Goal: Navigation & Orientation: Understand site structure

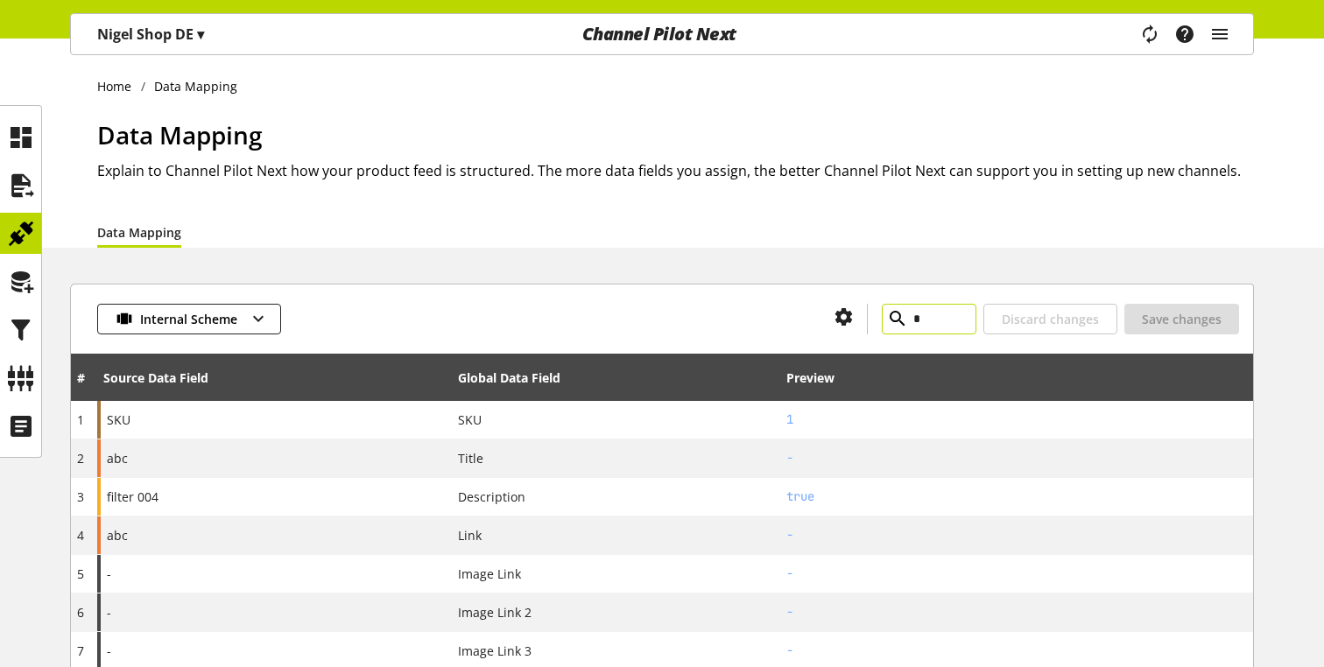
click at [899, 320] on input "*" at bounding box center [929, 319] width 95 height 31
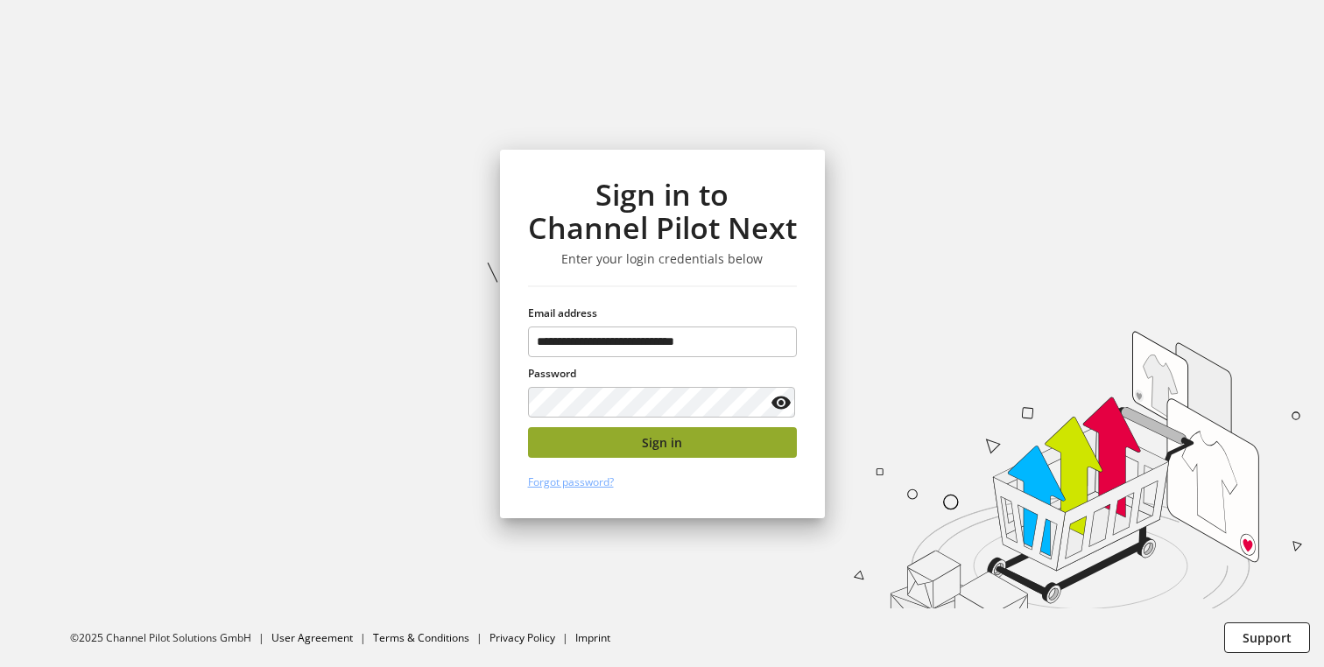
click at [672, 427] on button "Sign in" at bounding box center [662, 442] width 269 height 31
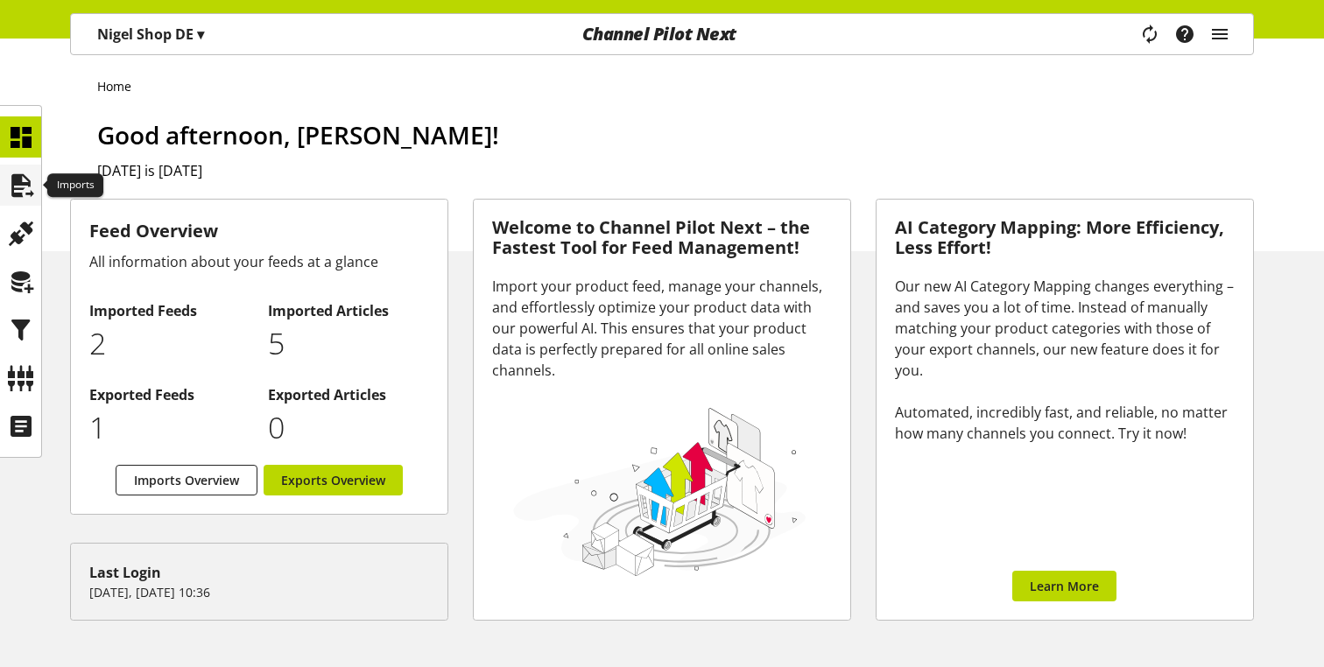
click at [31, 187] on icon at bounding box center [21, 185] width 28 height 35
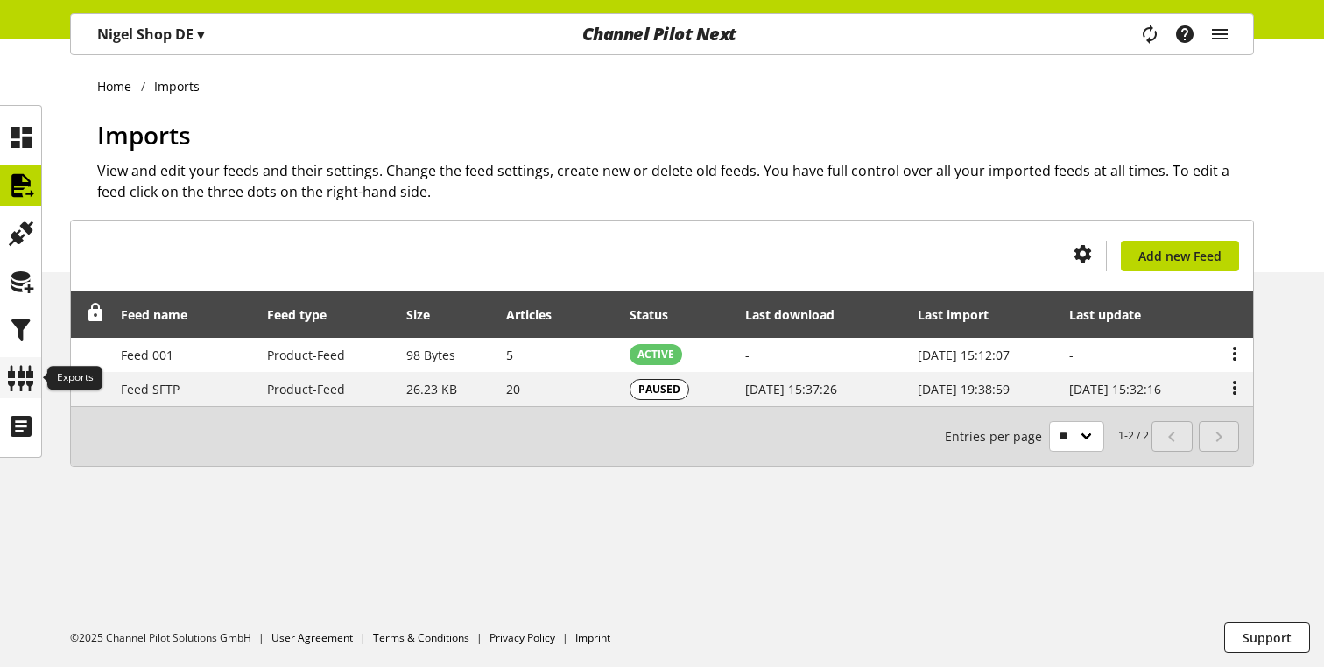
click at [16, 376] on icon at bounding box center [21, 378] width 28 height 35
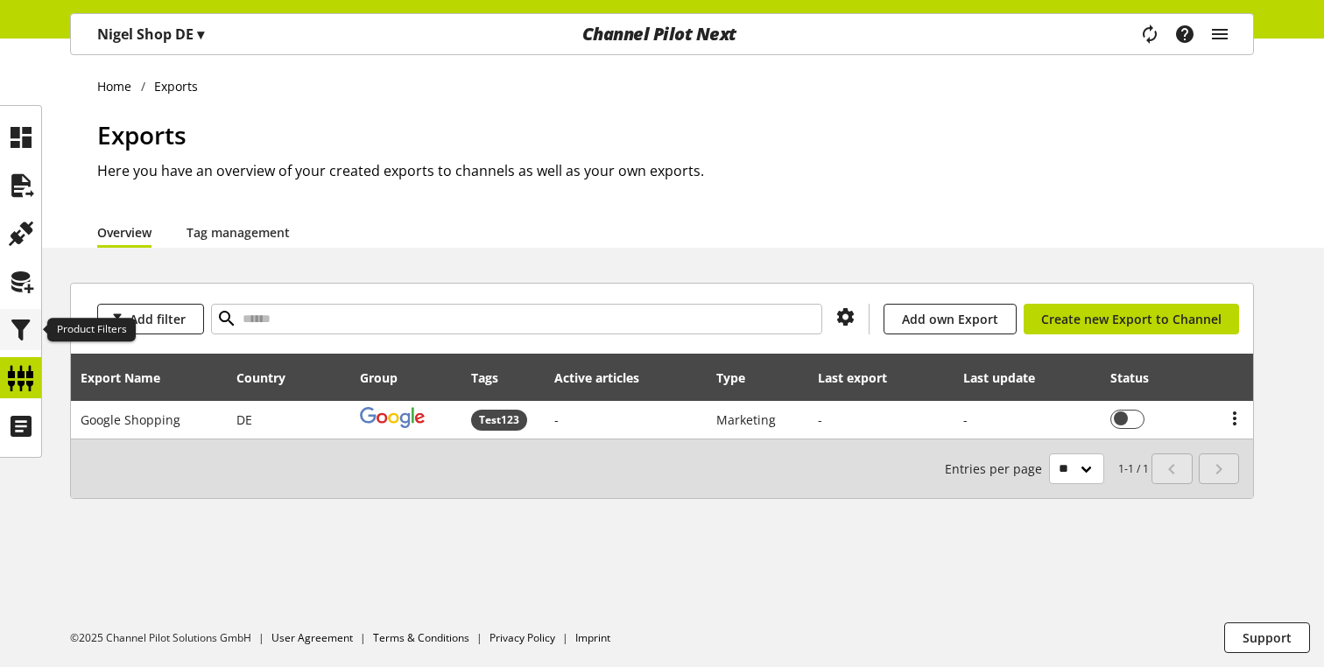
click at [20, 343] on icon at bounding box center [21, 330] width 28 height 35
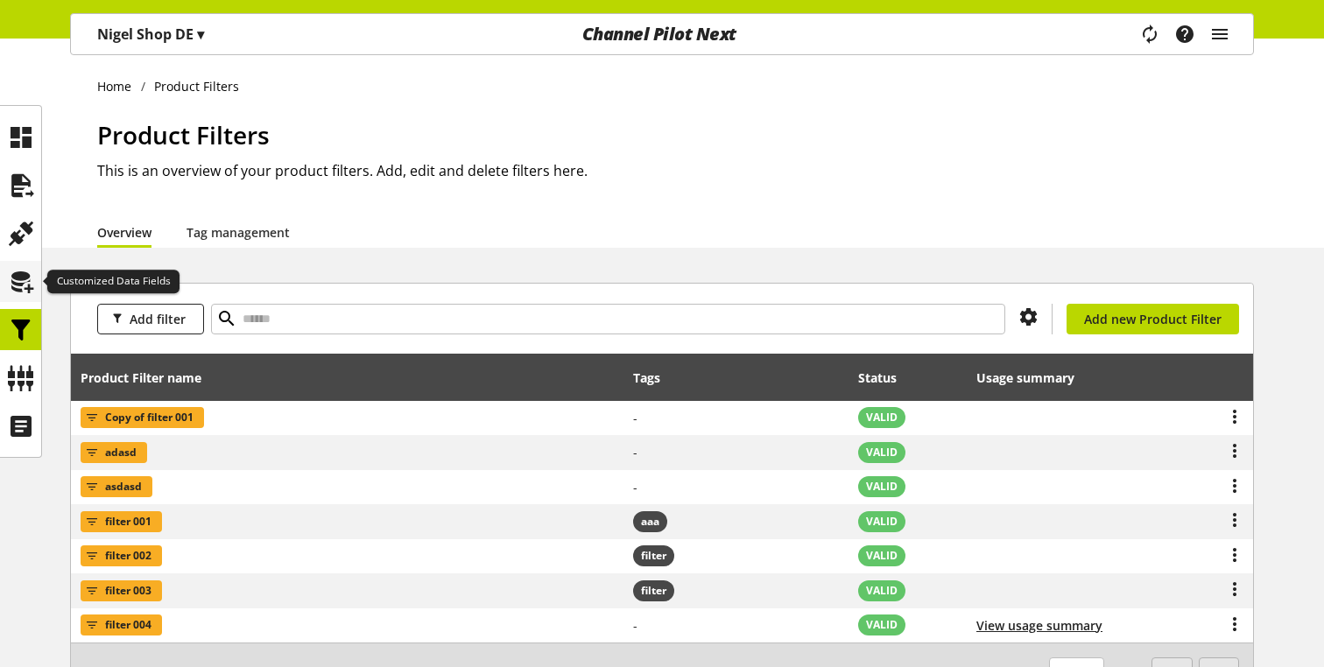
click at [18, 289] on icon at bounding box center [21, 281] width 28 height 35
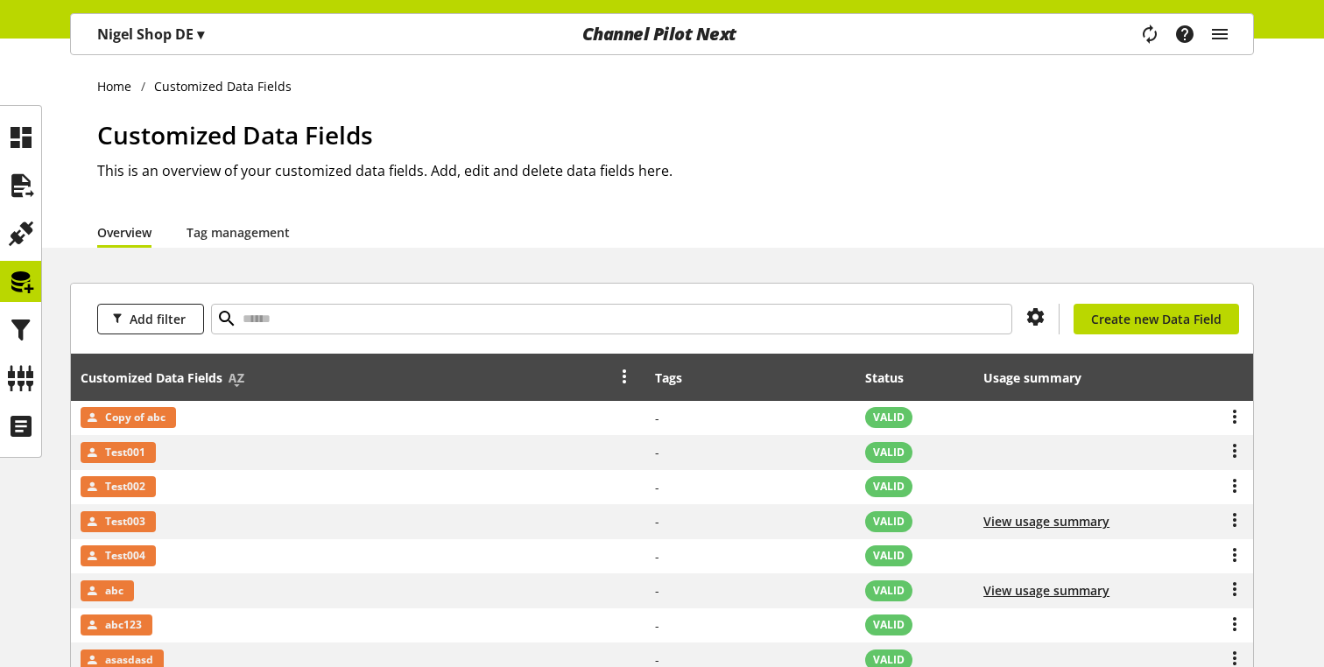
scroll to position [240, 0]
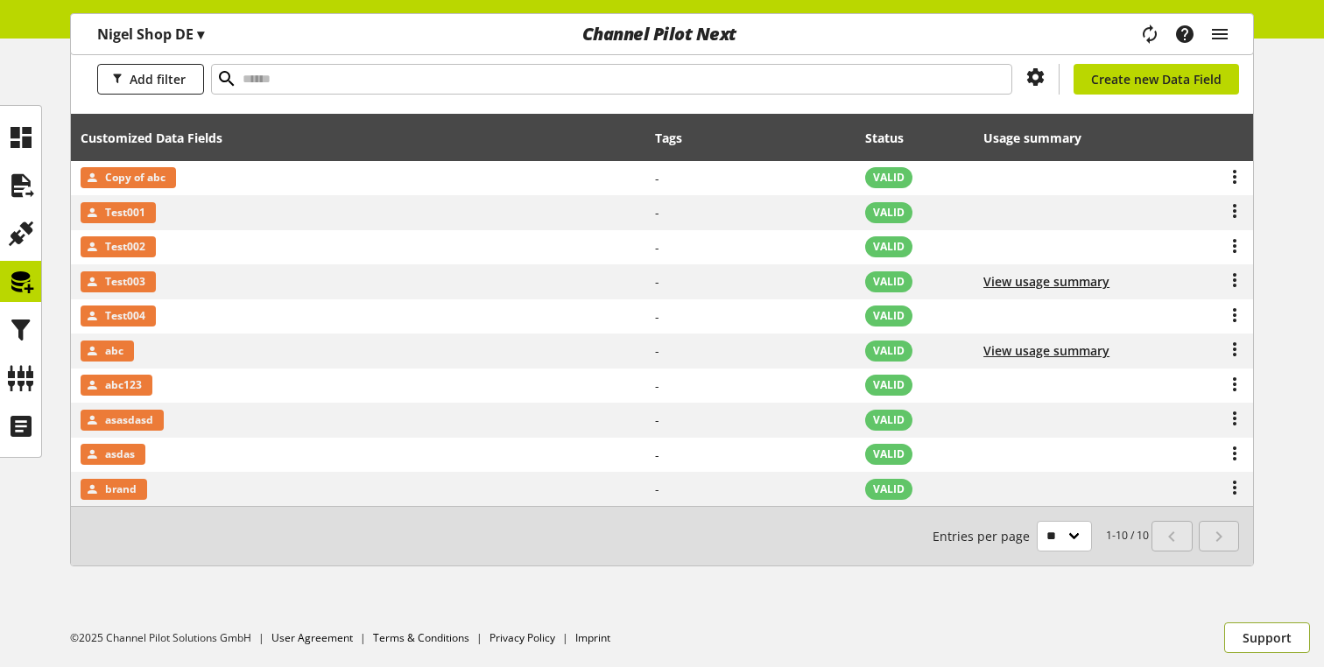
click at [1268, 645] on span "Support" at bounding box center [1266, 638] width 49 height 18
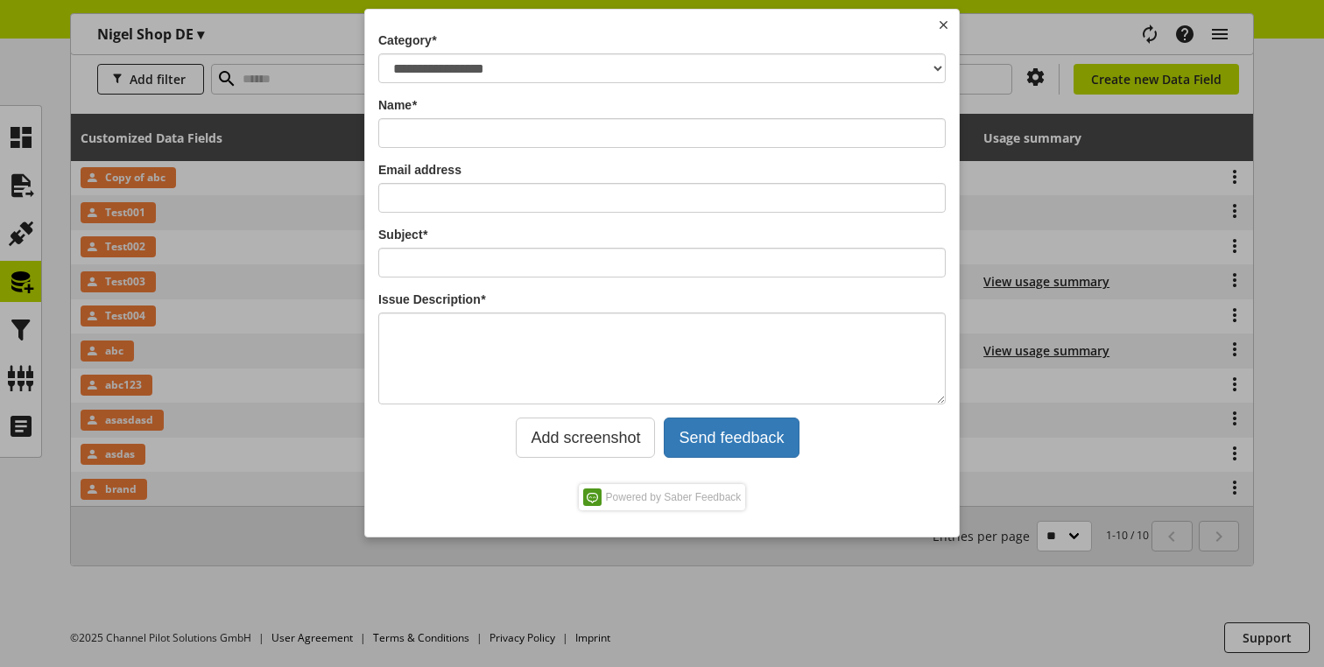
scroll to position [0, 0]
click at [942, 29] on img at bounding box center [943, 24] width 13 height 13
